Goal: Task Accomplishment & Management: Use online tool/utility

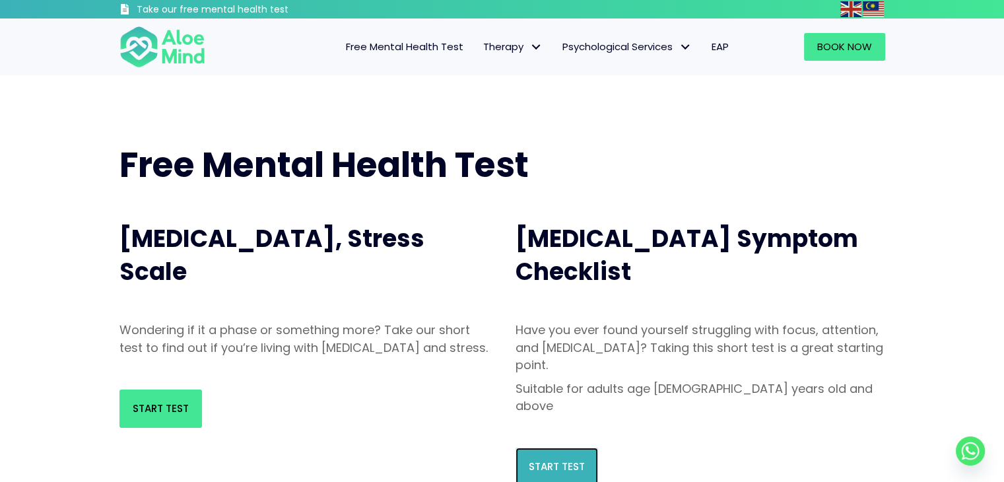
click at [551, 447] on link "Start Test" at bounding box center [556, 466] width 82 height 38
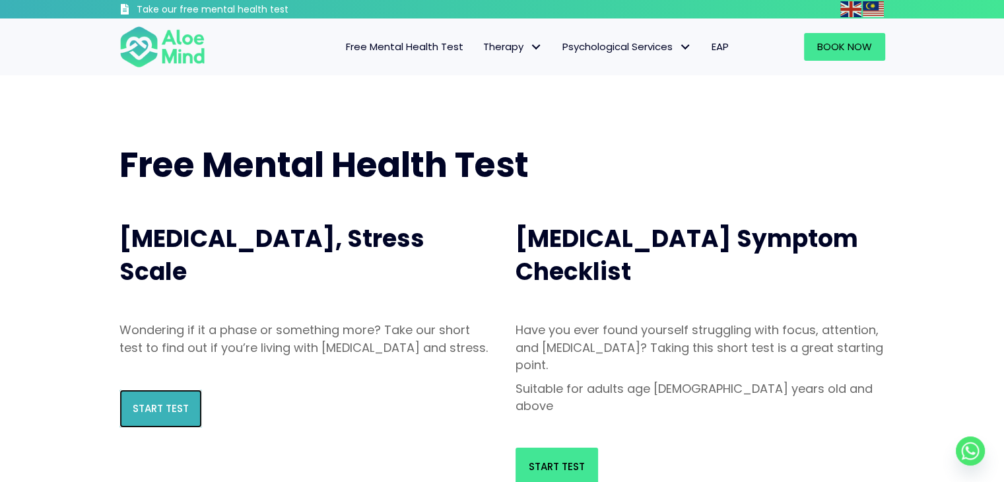
click at [164, 416] on link "Start Test" at bounding box center [160, 408] width 82 height 38
